Goal: Task Accomplishment & Management: Complete application form

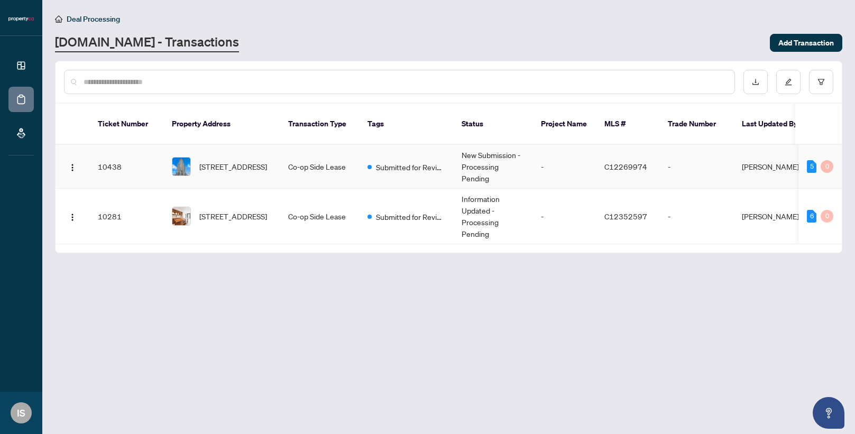
click at [692, 160] on td "-" at bounding box center [696, 167] width 74 height 44
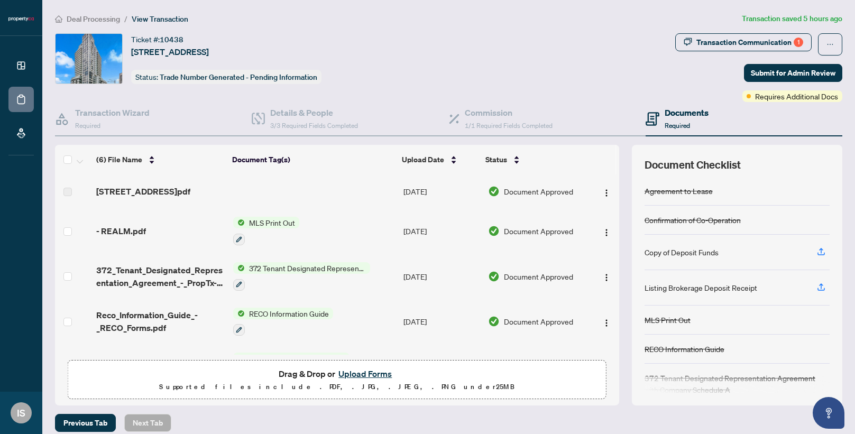
click at [374, 374] on button "Upload Forms" at bounding box center [365, 374] width 60 height 14
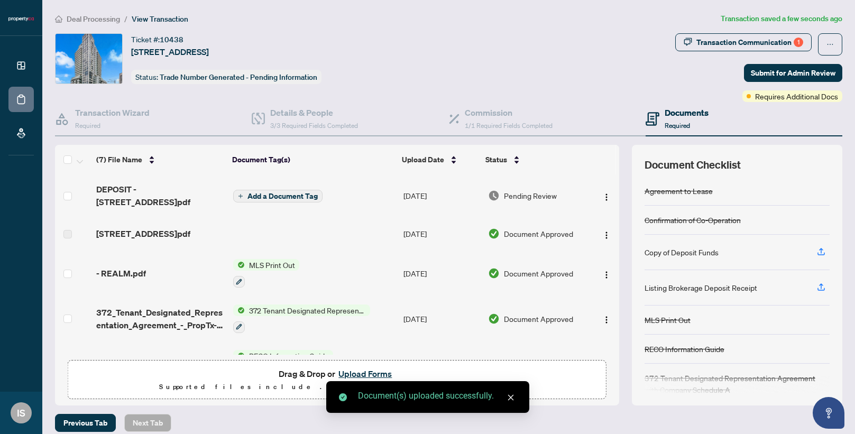
click at [298, 196] on span "Add a Document Tag" at bounding box center [282, 195] width 70 height 7
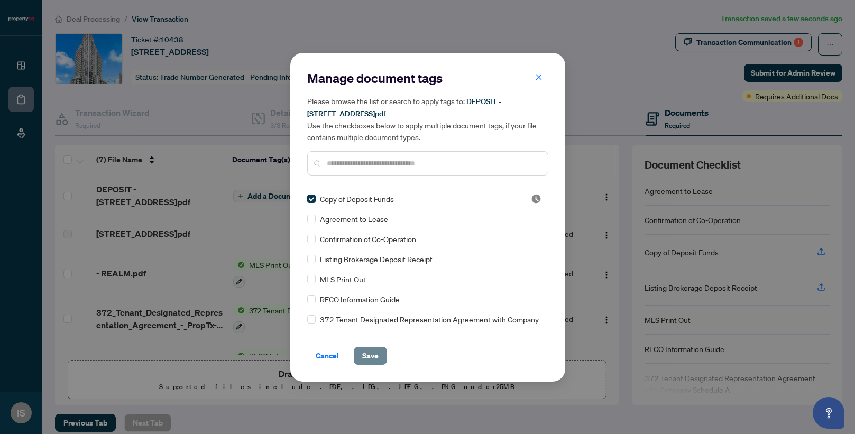
click at [370, 357] on span "Save" at bounding box center [370, 355] width 16 height 17
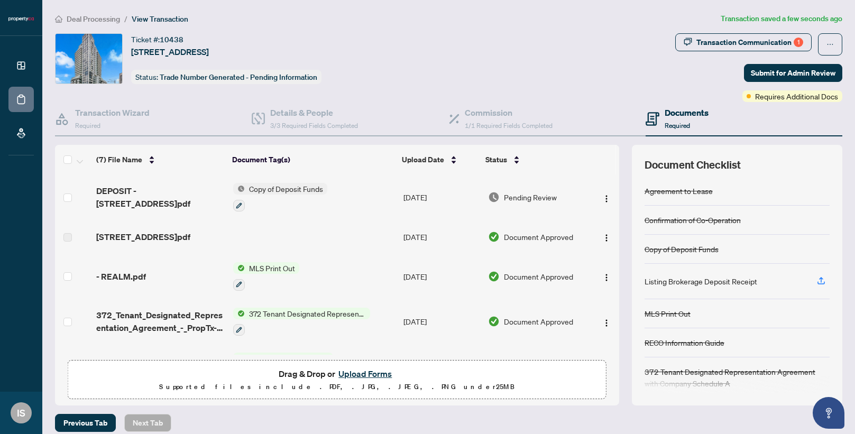
scroll to position [9, 0]
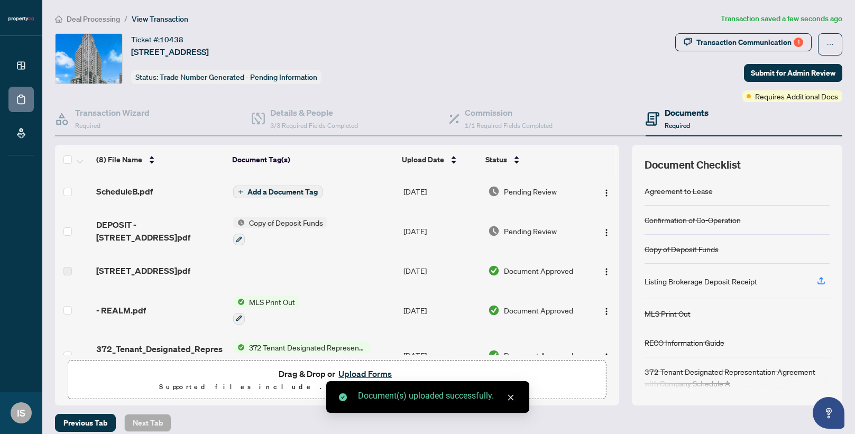
click at [293, 190] on span "Add a Document Tag" at bounding box center [282, 191] width 70 height 7
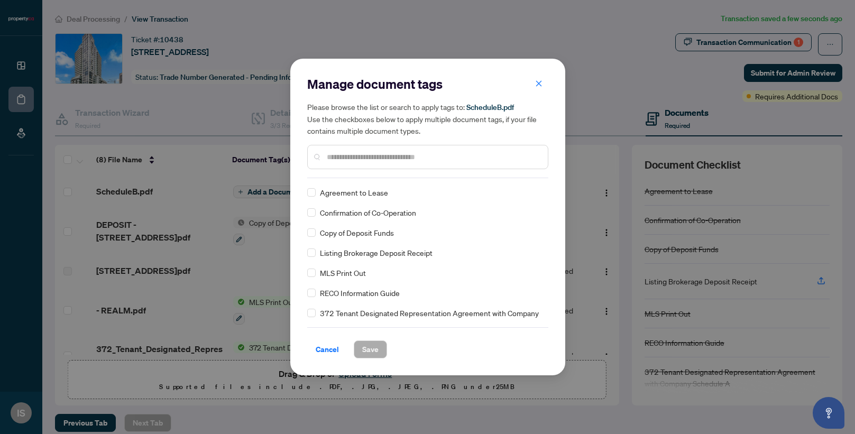
click at [377, 162] on input "text" at bounding box center [433, 157] width 212 height 12
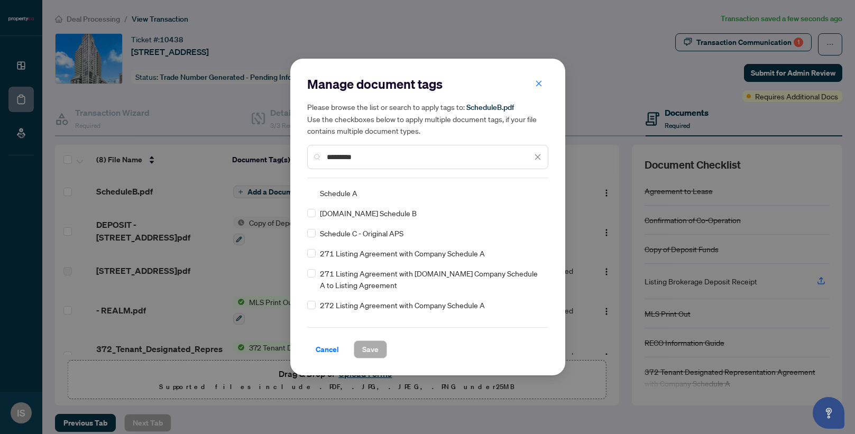
scroll to position [0, 0]
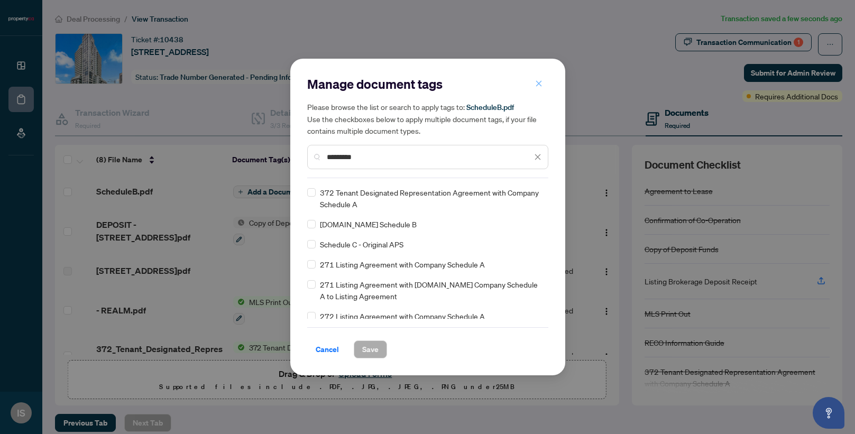
type input "********"
click at [540, 80] on icon "close" at bounding box center [538, 83] width 7 height 7
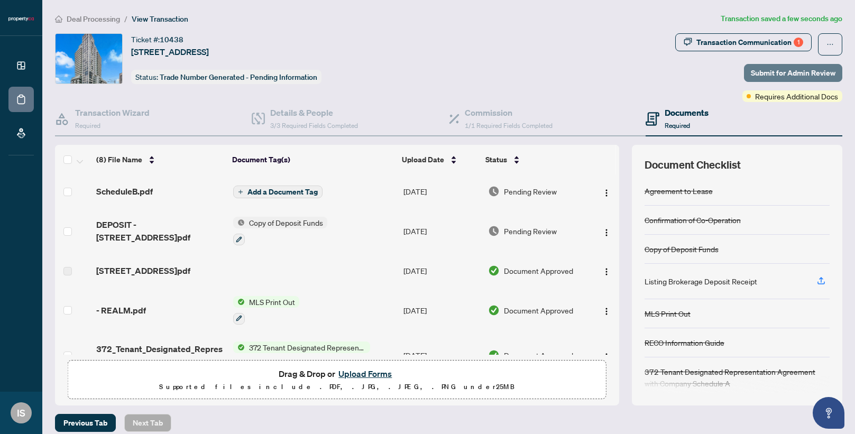
click at [786, 75] on span "Submit for Admin Review" at bounding box center [792, 72] width 85 height 17
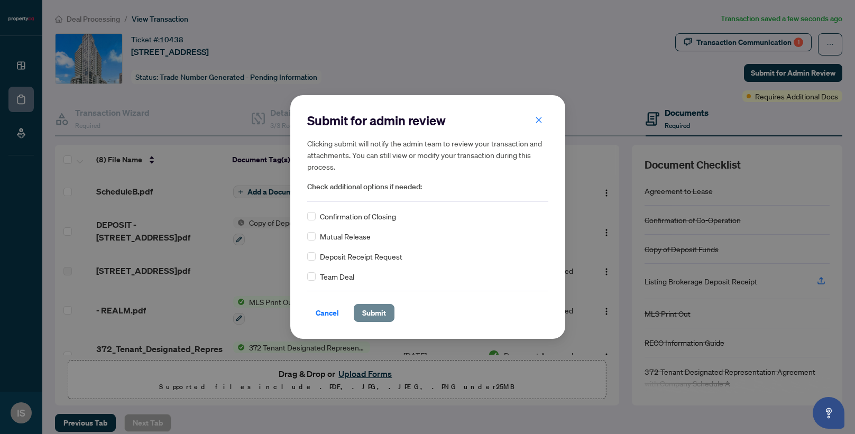
click at [378, 314] on span "Submit" at bounding box center [374, 312] width 24 height 17
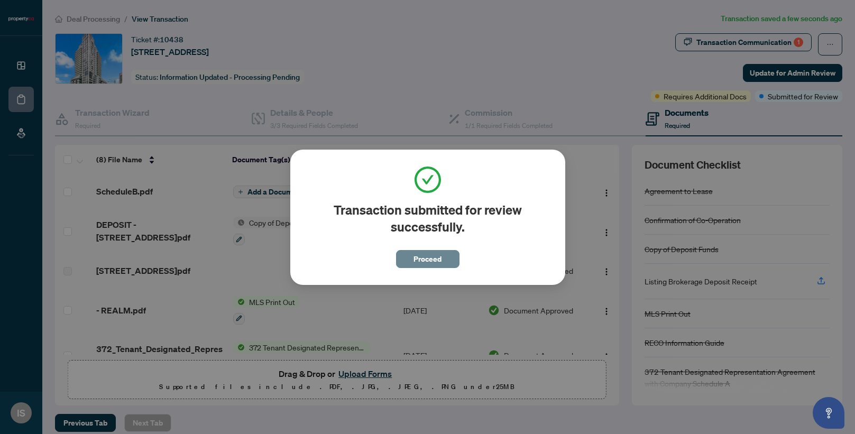
click at [418, 258] on span "Proceed" at bounding box center [427, 259] width 28 height 17
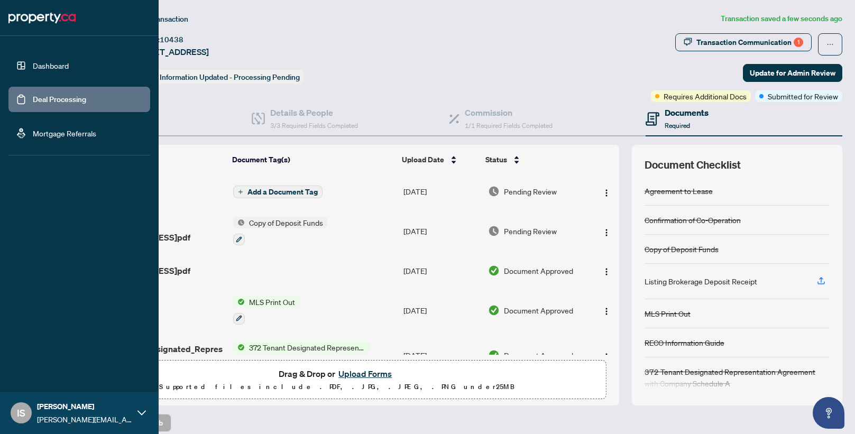
click at [33, 98] on link "Deal Processing" at bounding box center [59, 100] width 53 height 10
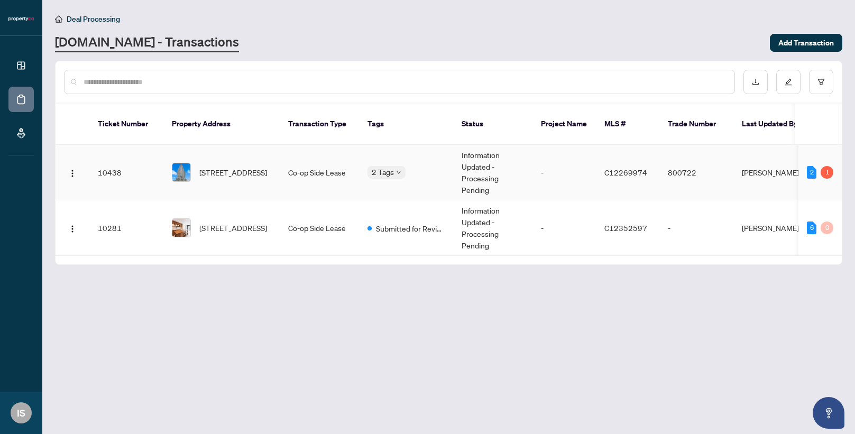
click at [830, 166] on div "1" at bounding box center [826, 172] width 13 height 13
click at [828, 166] on div "1" at bounding box center [826, 172] width 13 height 13
click at [560, 170] on td "-" at bounding box center [563, 172] width 63 height 55
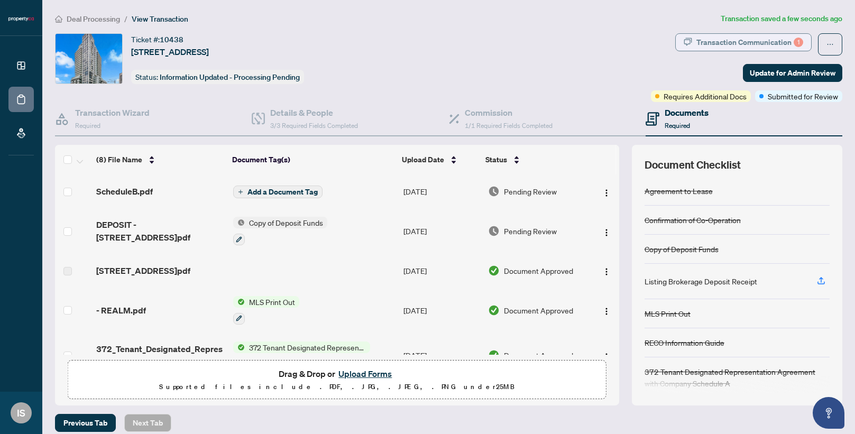
click at [759, 41] on div "Transaction Communication 1" at bounding box center [749, 42] width 107 height 17
type textarea "**********"
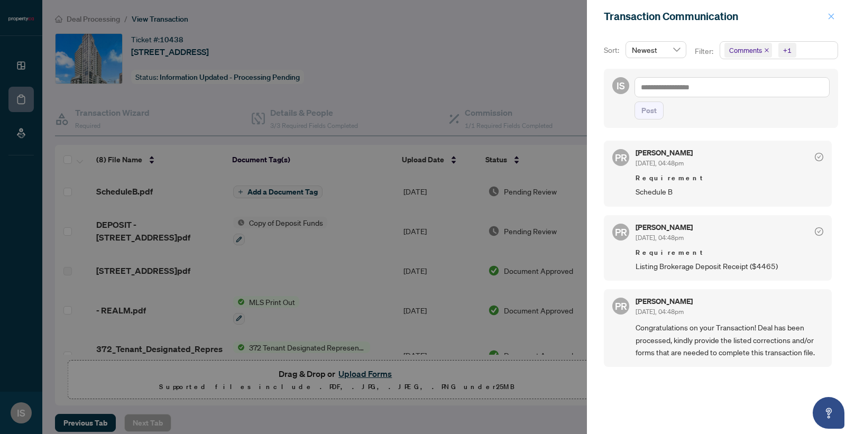
click at [830, 20] on icon "close" at bounding box center [830, 16] width 7 height 7
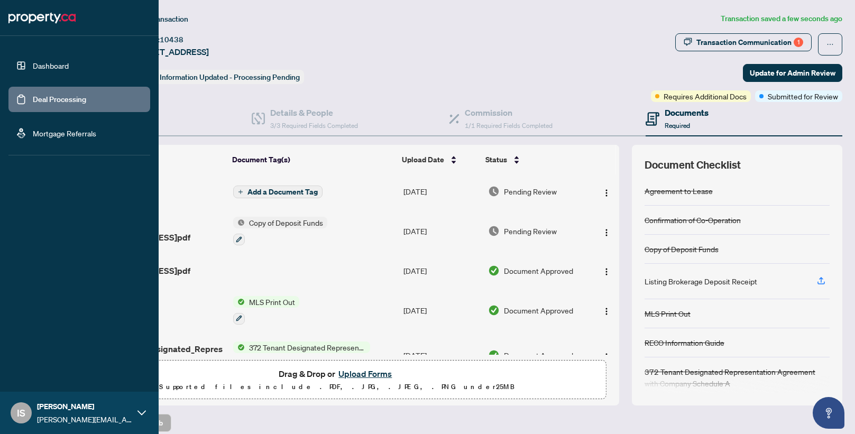
click at [33, 104] on link "Deal Processing" at bounding box center [59, 100] width 53 height 10
